Goal: Task Accomplishment & Management: Manage account settings

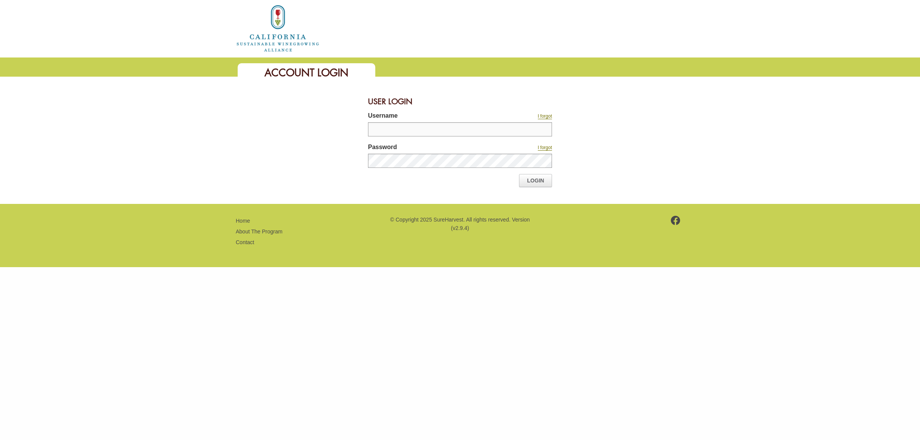
type input "*******"
click at [544, 178] on link "Login" at bounding box center [535, 180] width 33 height 13
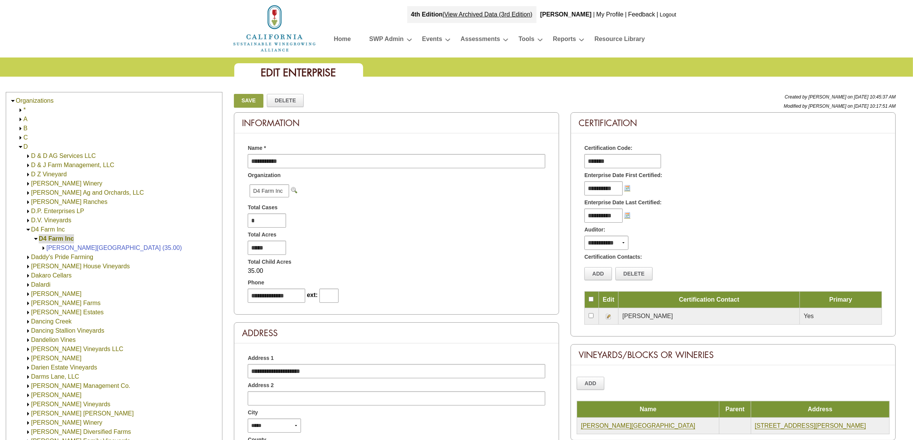
click at [20, 146] on img at bounding box center [21, 147] width 6 height 6
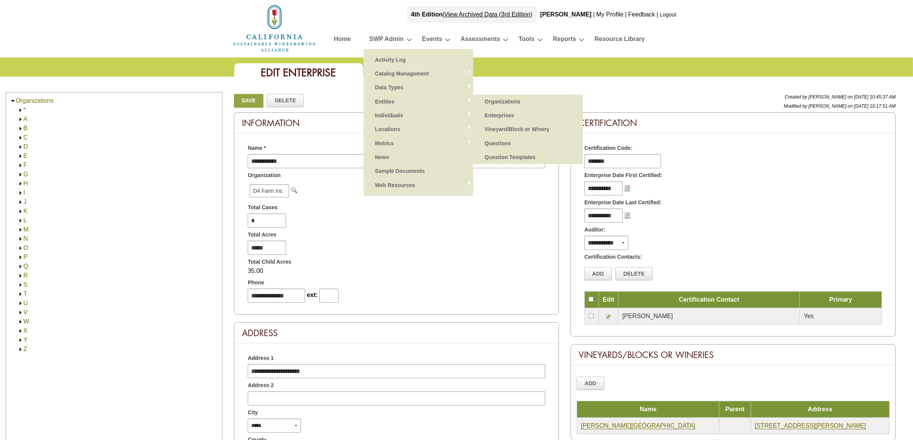
click at [516, 129] on link "Vineyard/Block or Winery" at bounding box center [528, 129] width 94 height 14
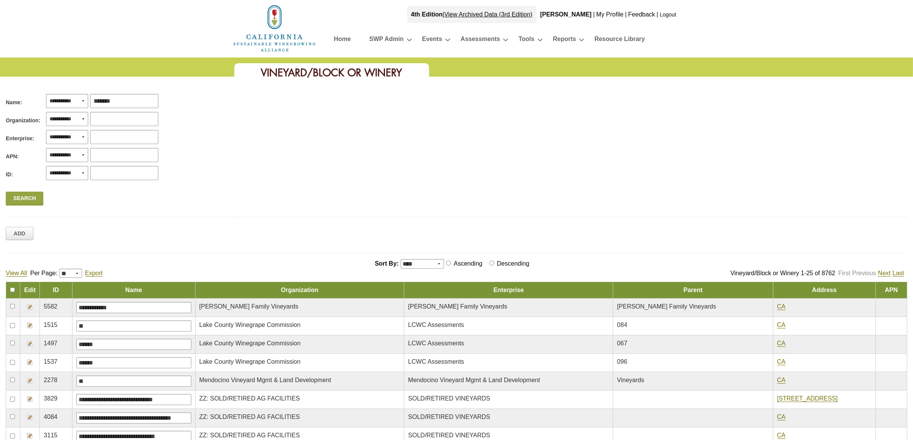
type input "********"
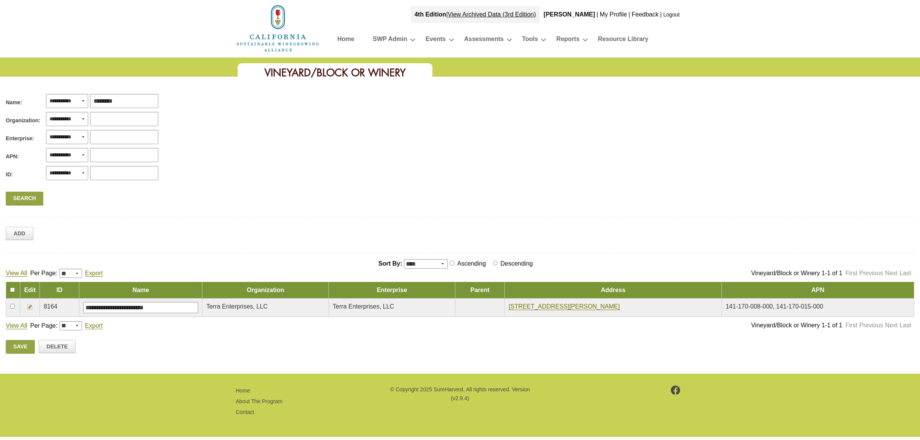
click at [31, 306] on img at bounding box center [30, 307] width 6 height 6
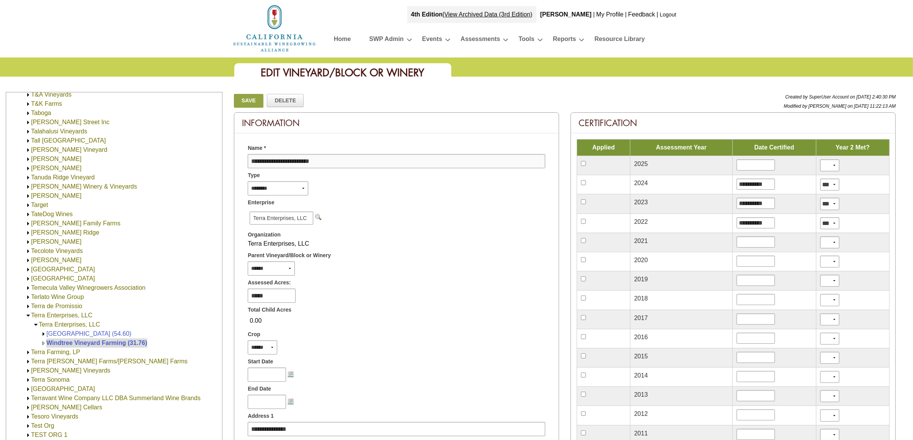
scroll to position [282, 0]
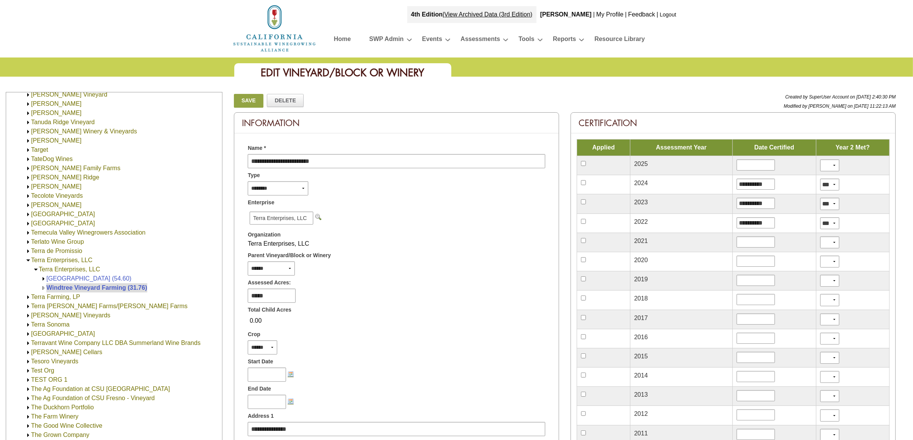
click at [95, 280] on link "[GEOGRAPHIC_DATA] (54.60)" at bounding box center [88, 278] width 85 height 7
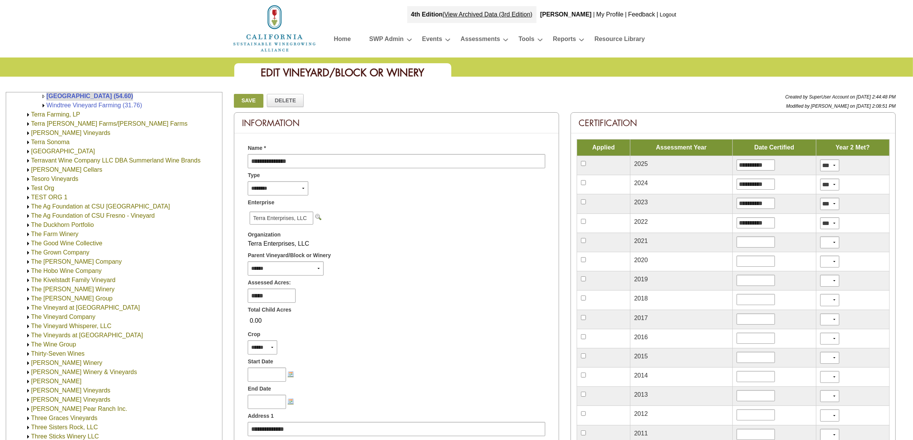
scroll to position [144, 0]
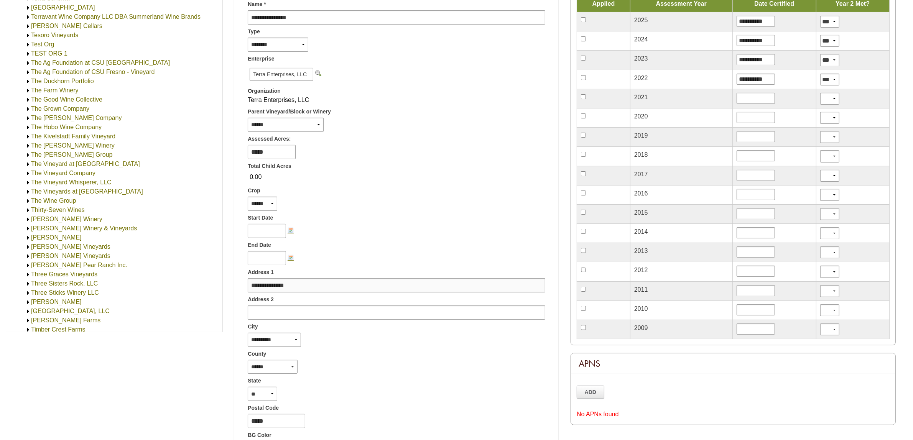
drag, startPoint x: 319, startPoint y: 284, endPoint x: 215, endPoint y: 271, distance: 104.6
click at [215, 271] on div "Organizations * A B C D E F G H I J K L M N O P Q R S T T & C Vineyards T and M…" at bounding box center [456, 294] width 913 height 693
